Goal: Obtain resource: Download file/media

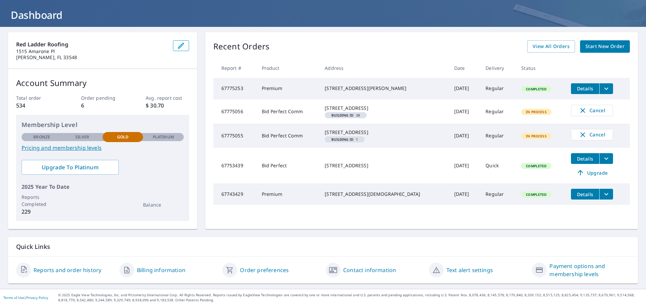
scroll to position [4, 0]
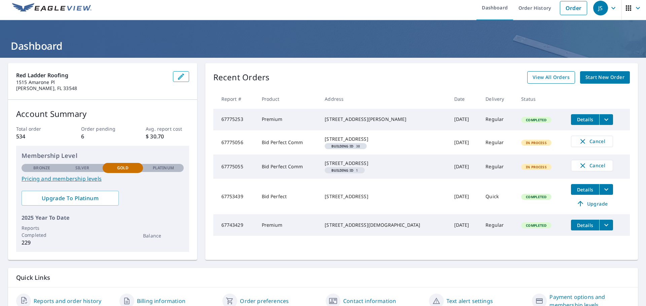
click at [555, 77] on span "View All Orders" at bounding box center [550, 77] width 37 height 8
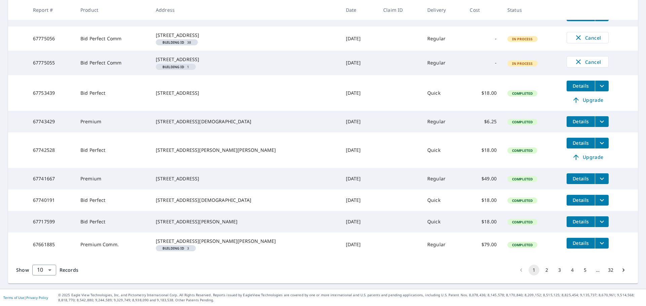
scroll to position [178, 0]
click at [598, 239] on icon "filesDropdownBtn-67661885" at bounding box center [602, 243] width 8 height 8
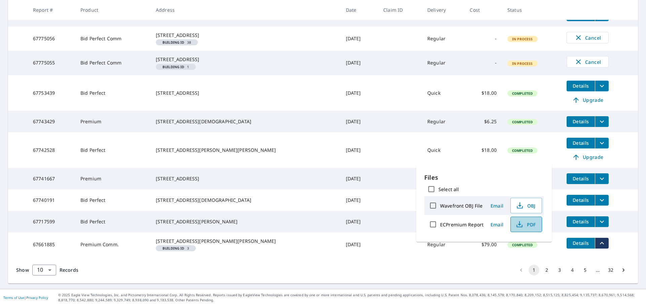
click at [524, 224] on span "PDF" at bounding box center [526, 225] width 22 height 8
click at [527, 224] on span "PDF" at bounding box center [526, 225] width 22 height 8
click at [534, 143] on td "Completed" at bounding box center [531, 151] width 59 height 36
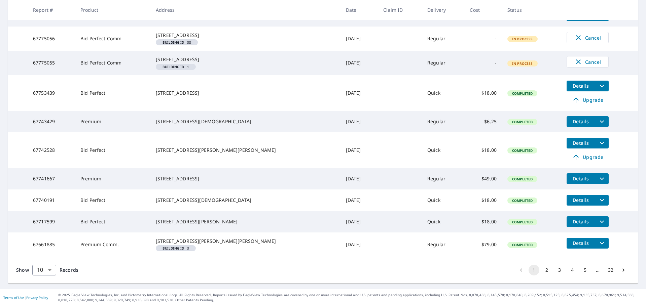
click at [598, 218] on icon "filesDropdownBtn-67717599" at bounding box center [602, 222] width 8 height 8
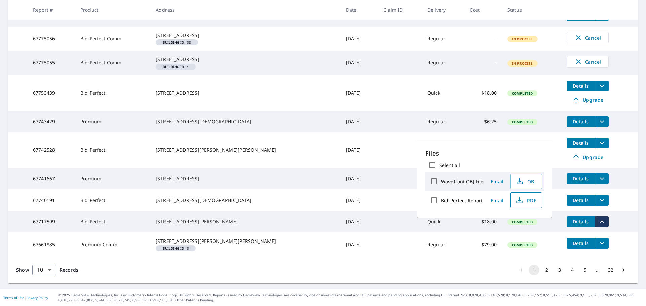
click at [527, 198] on span "PDF" at bounding box center [526, 200] width 22 height 8
click at [526, 199] on span "PDF" at bounding box center [526, 200] width 22 height 8
click at [360, 257] on div "Show 10 10 ​ Records 1 2 3 4 5 … 32" at bounding box center [323, 270] width 630 height 27
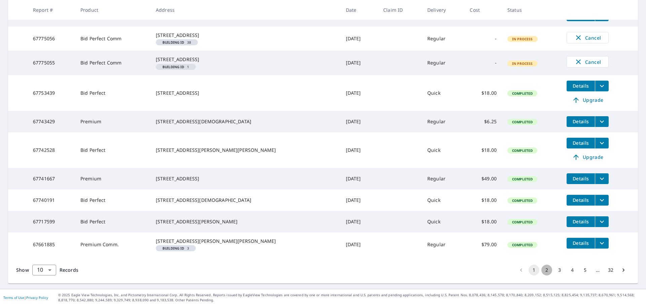
click at [542, 270] on button "2" at bounding box center [546, 270] width 11 height 11
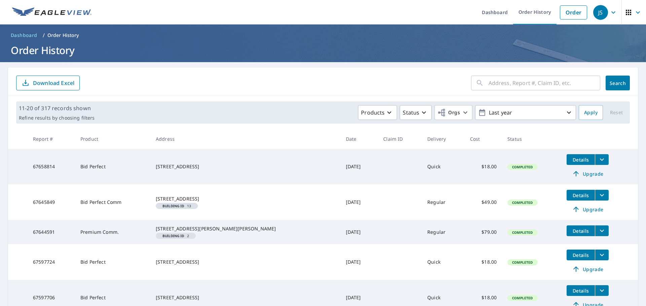
click at [519, 82] on input "text" at bounding box center [544, 83] width 112 height 19
type input "[PERSON_NAME]"
click button "Search" at bounding box center [617, 83] width 24 height 15
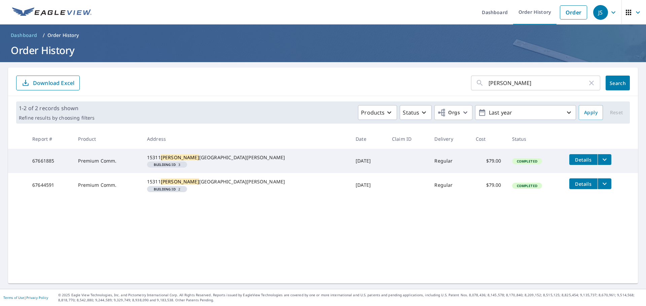
click at [602, 159] on icon "filesDropdownBtn-67661885" at bounding box center [604, 160] width 4 height 2
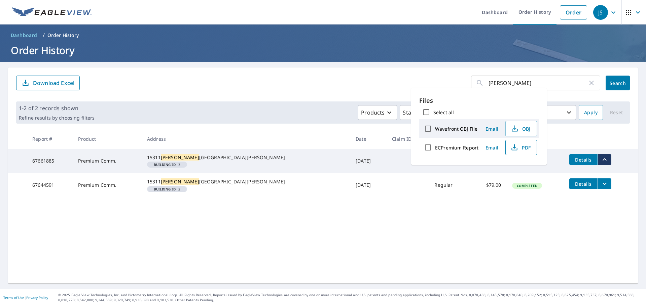
click at [524, 146] on span "PDF" at bounding box center [521, 148] width 22 height 8
click at [350, 168] on td "[DATE]" at bounding box center [368, 161] width 36 height 24
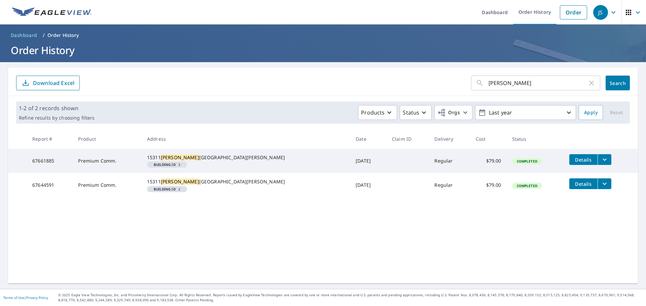
click at [600, 159] on icon "filesDropdownBtn-67661885" at bounding box center [604, 160] width 8 height 8
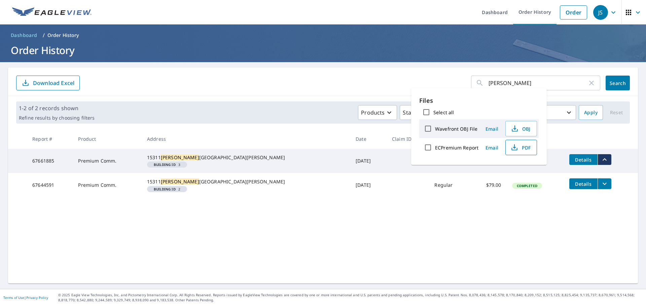
click at [517, 147] on icon "button" at bounding box center [514, 148] width 8 height 8
click at [429, 171] on td "Regular" at bounding box center [449, 161] width 41 height 24
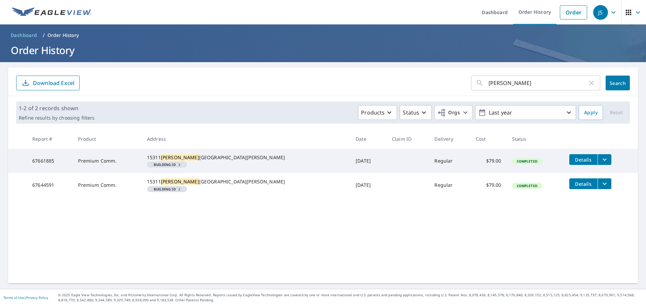
click at [600, 188] on icon "filesDropdownBtn-67644591" at bounding box center [604, 184] width 8 height 8
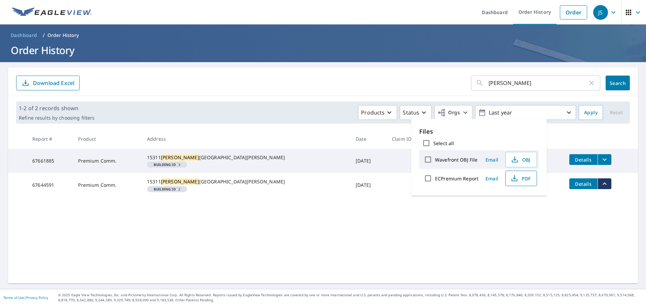
click at [519, 180] on span "PDF" at bounding box center [521, 179] width 22 height 8
